Goal: Task Accomplishment & Management: Complete application form

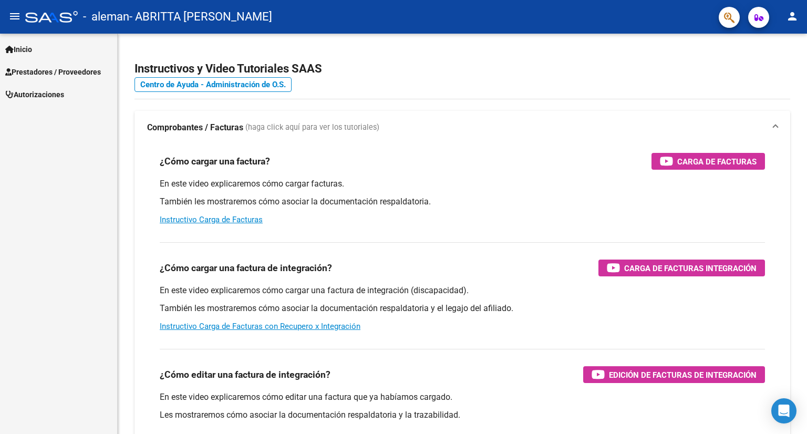
click at [27, 54] on span "Inicio" at bounding box center [18, 50] width 27 height 12
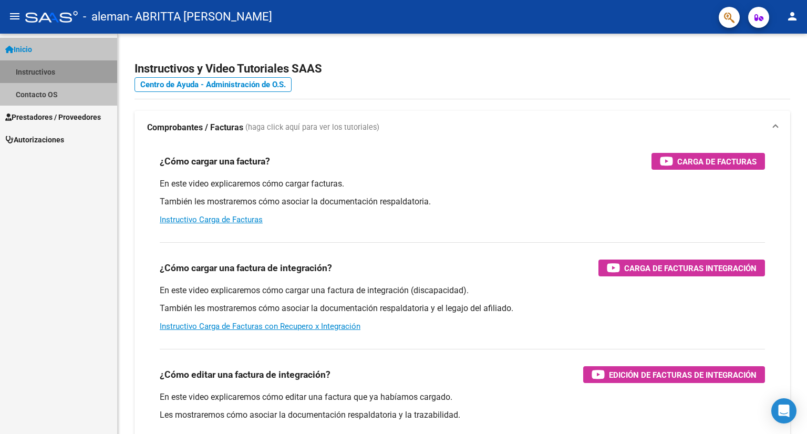
click at [44, 71] on link "Instructivos" at bounding box center [58, 71] width 117 height 23
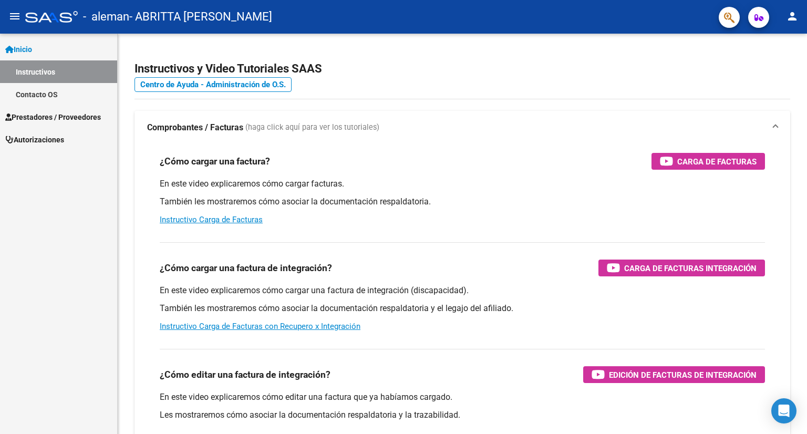
click at [65, 118] on span "Prestadores / Proveedores" at bounding box center [53, 117] width 96 height 12
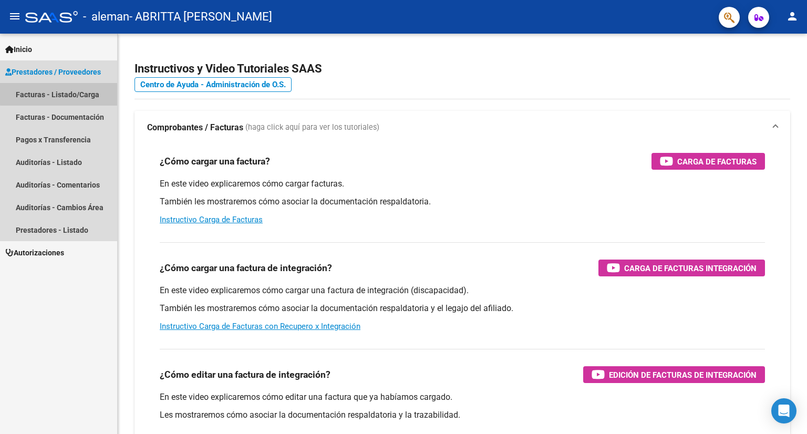
click at [59, 94] on link "Facturas - Listado/Carga" at bounding box center [58, 94] width 117 height 23
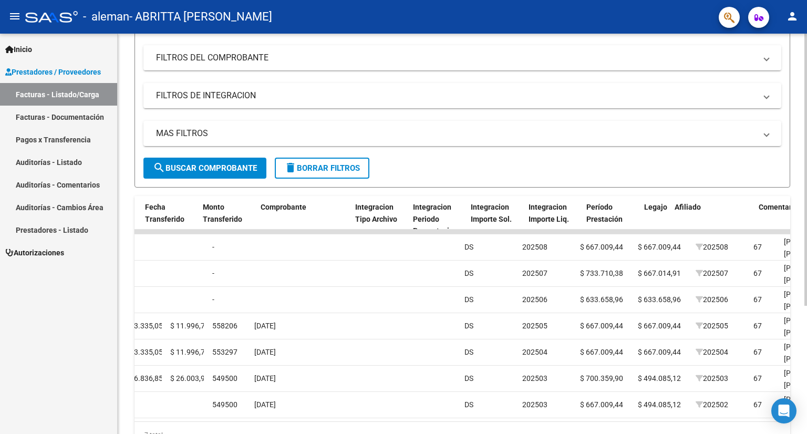
scroll to position [0, 938]
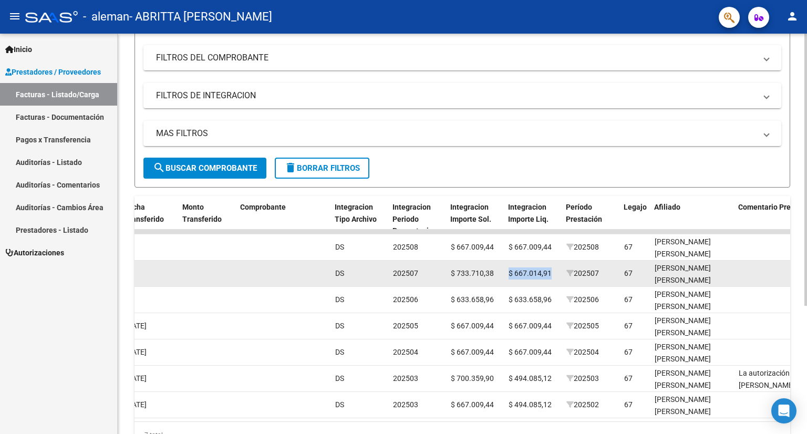
drag, startPoint x: 509, startPoint y: 272, endPoint x: 550, endPoint y: 274, distance: 41.1
click at [550, 274] on span "$ 667.014,91" at bounding box center [530, 273] width 43 height 8
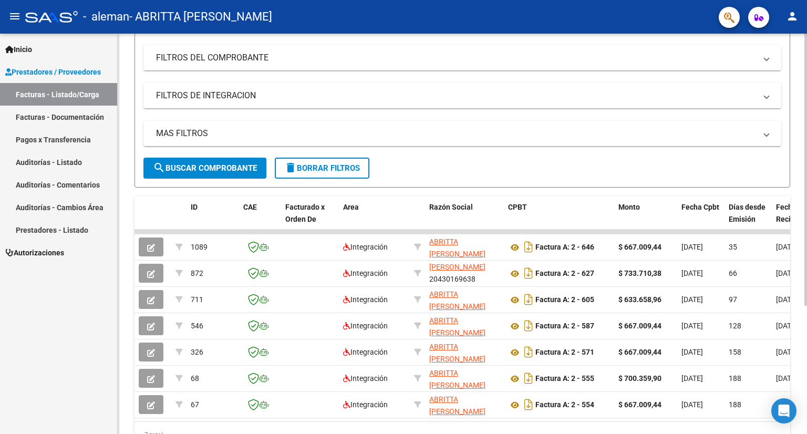
scroll to position [0, 0]
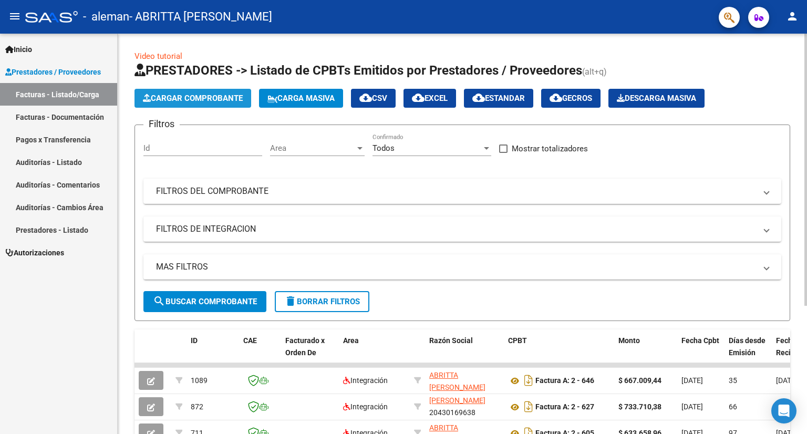
click at [222, 99] on span "Cargar Comprobante" at bounding box center [193, 98] width 100 height 9
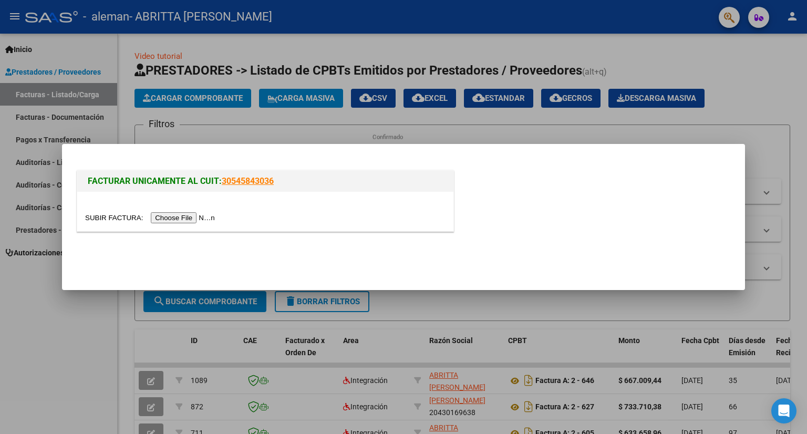
click at [193, 217] on input "file" at bounding box center [151, 217] width 133 height 11
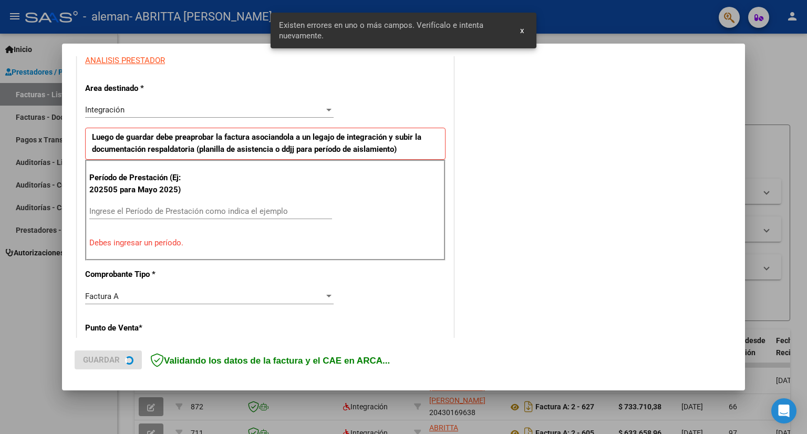
scroll to position [204, 0]
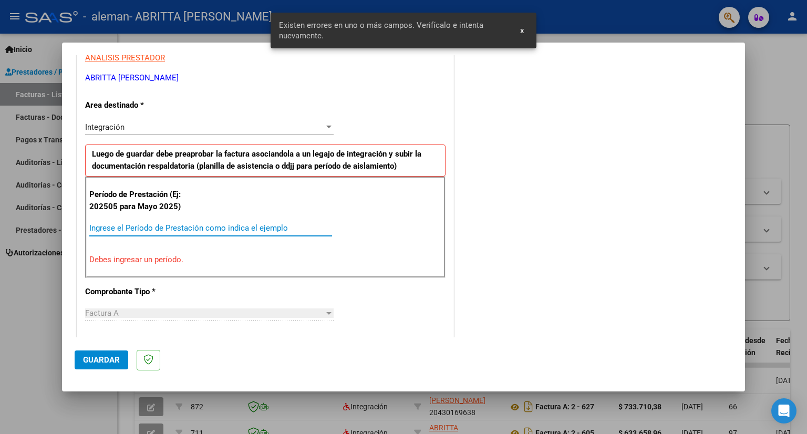
click at [138, 226] on input "Ingrese el Período de Prestación como indica el ejemplo" at bounding box center [210, 227] width 243 height 9
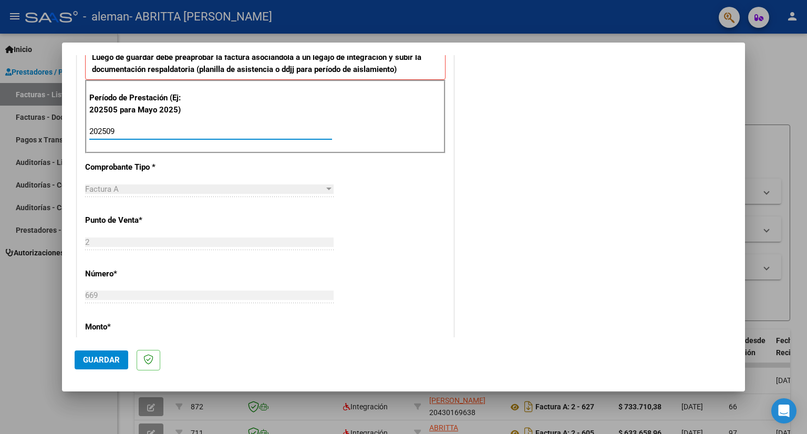
scroll to position [301, 0]
type input "202509"
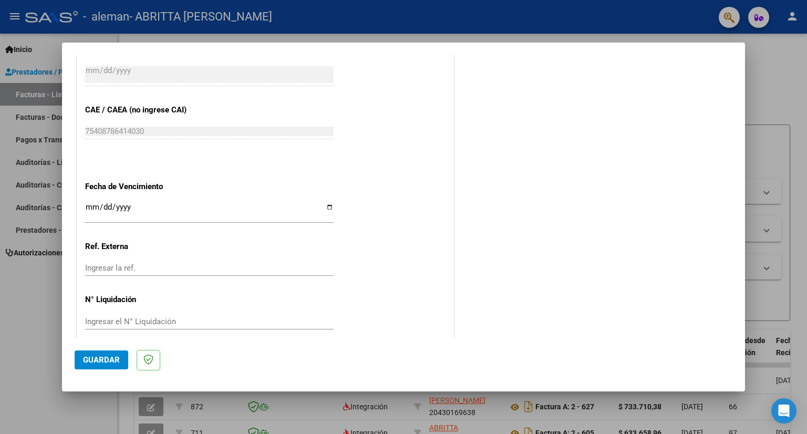
scroll to position [641, 0]
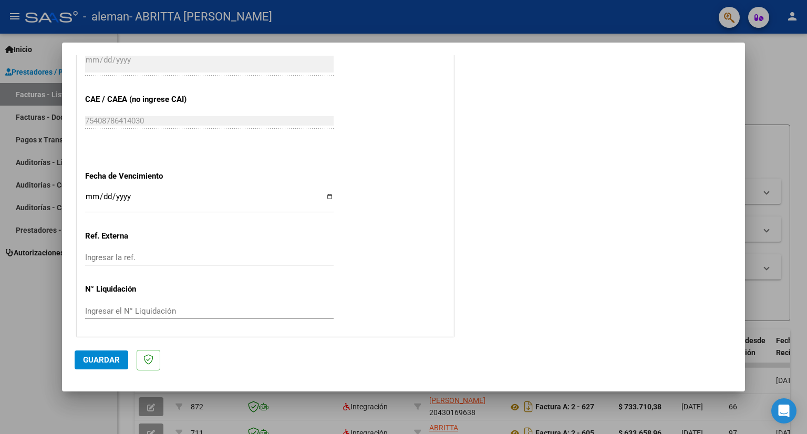
click at [329, 196] on input "Ingresar la fecha" at bounding box center [209, 200] width 249 height 17
type input "[DATE]"
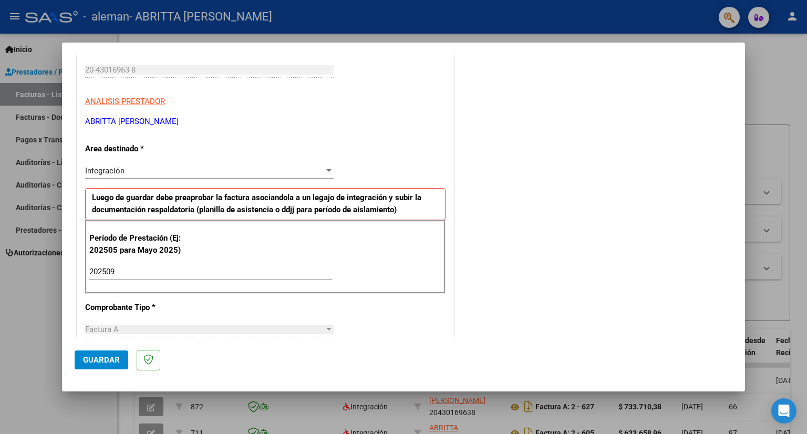
scroll to position [0, 0]
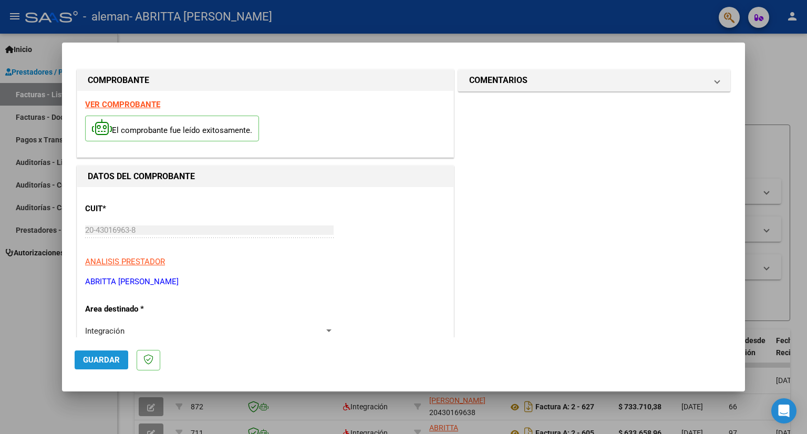
click at [104, 356] on span "Guardar" at bounding box center [101, 359] width 37 height 9
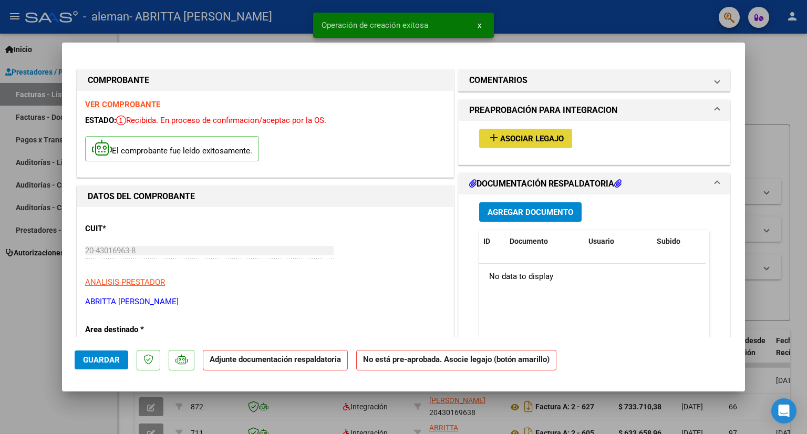
click at [536, 132] on button "add Asociar Legajo" at bounding box center [525, 138] width 93 height 19
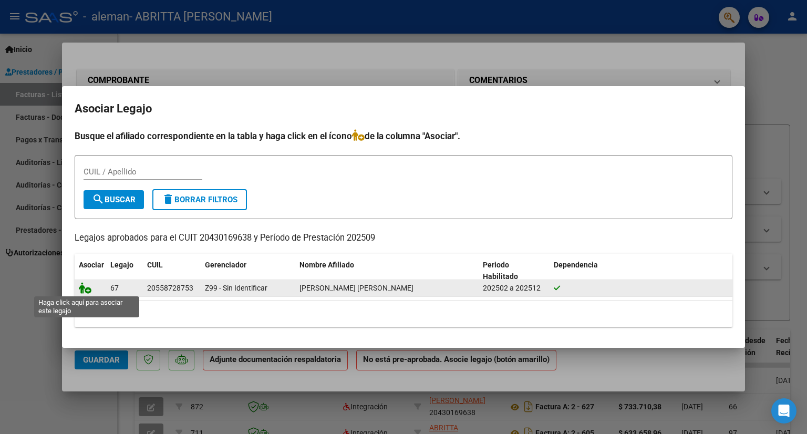
click at [87, 291] on icon at bounding box center [85, 288] width 13 height 12
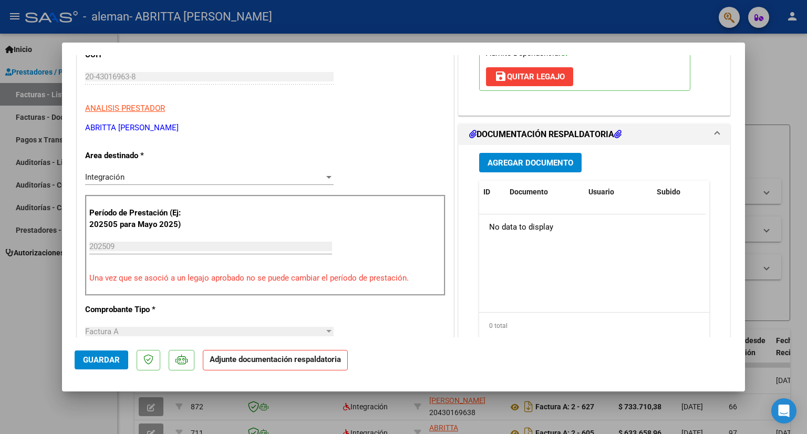
scroll to position [189, 0]
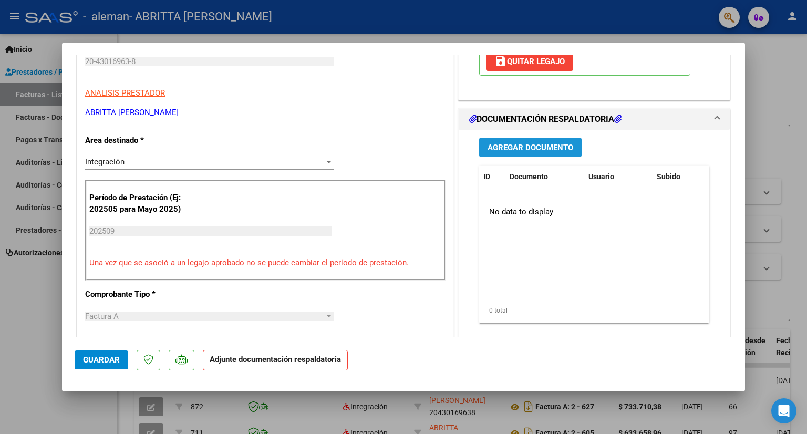
click at [527, 143] on span "Agregar Documento" at bounding box center [531, 147] width 86 height 9
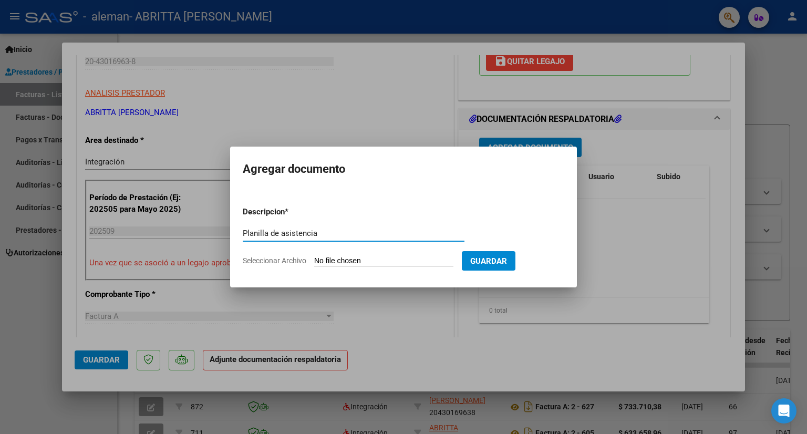
type input "Planilla de asistencia"
click at [351, 259] on input "Seleccionar Archivo" at bounding box center [383, 261] width 139 height 10
type input "C:\fakepath\Planilla - [GEOGRAPHIC_DATA] - septiembre.pdf"
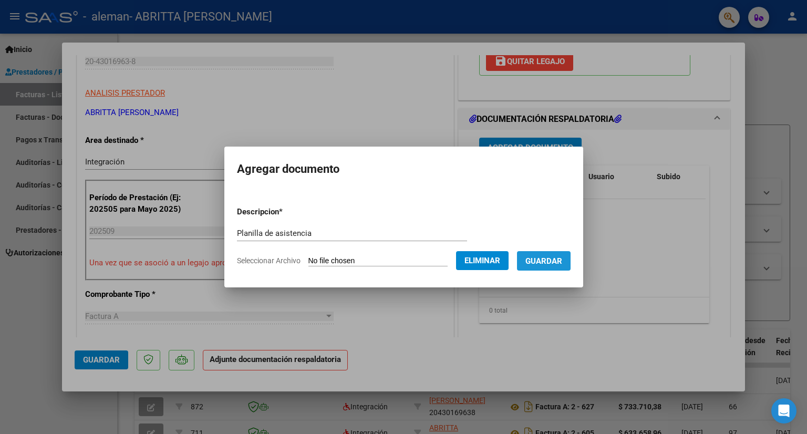
click at [558, 260] on span "Guardar" at bounding box center [544, 260] width 37 height 9
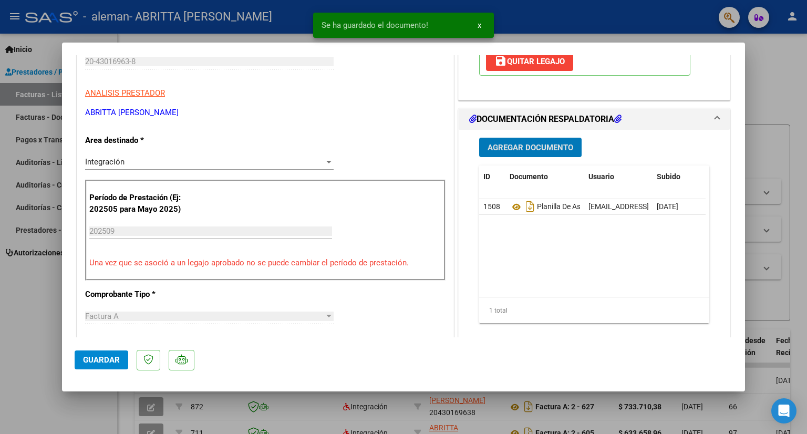
click at [122, 363] on button "Guardar" at bounding box center [102, 360] width 54 height 19
click at [783, 106] on div at bounding box center [403, 217] width 807 height 434
type input "$ 0,00"
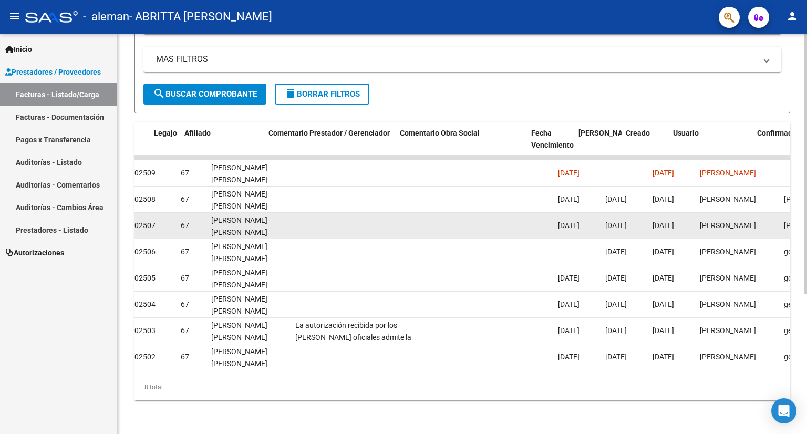
scroll to position [0, 1510]
